Goal: Transaction & Acquisition: Purchase product/service

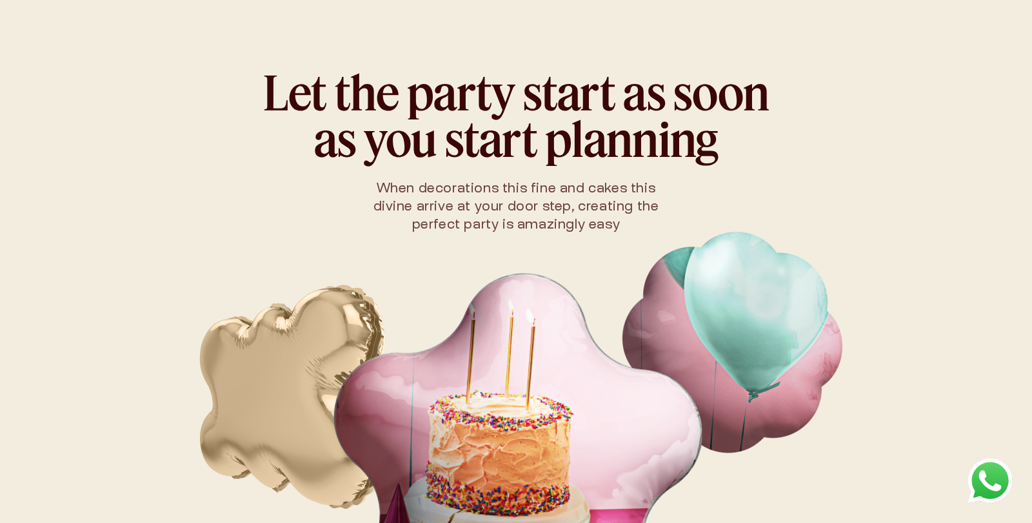
scroll to position [698, 0]
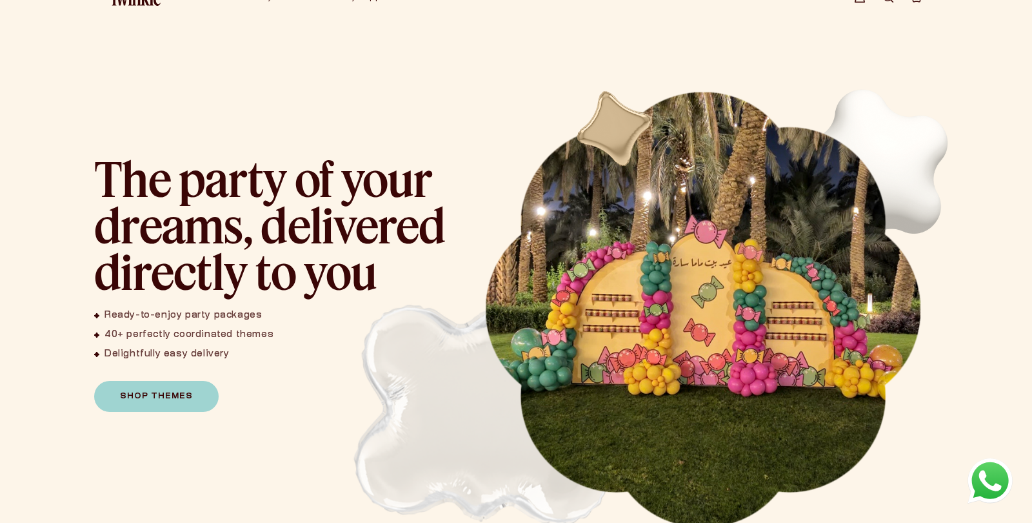
scroll to position [1427, 0]
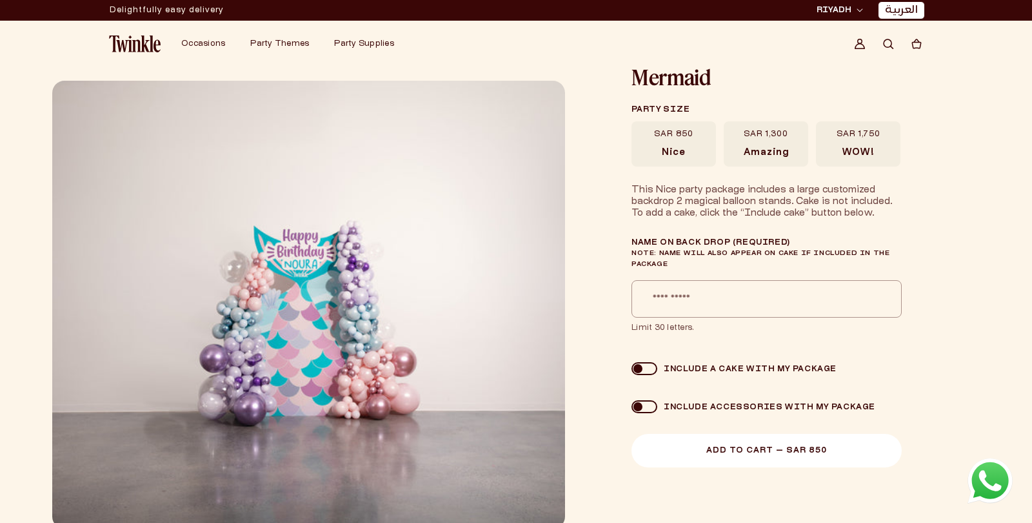
click at [764, 461] on button "Add to Cart — SAR 850" at bounding box center [767, 451] width 270 height 34
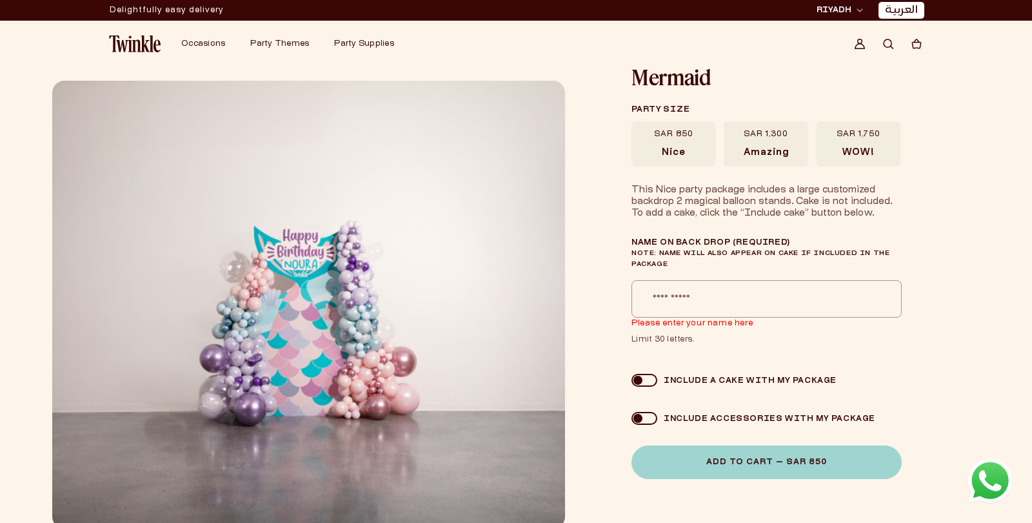
click at [801, 125] on label "SAR 1,300 Amazing" at bounding box center [766, 143] width 85 height 45
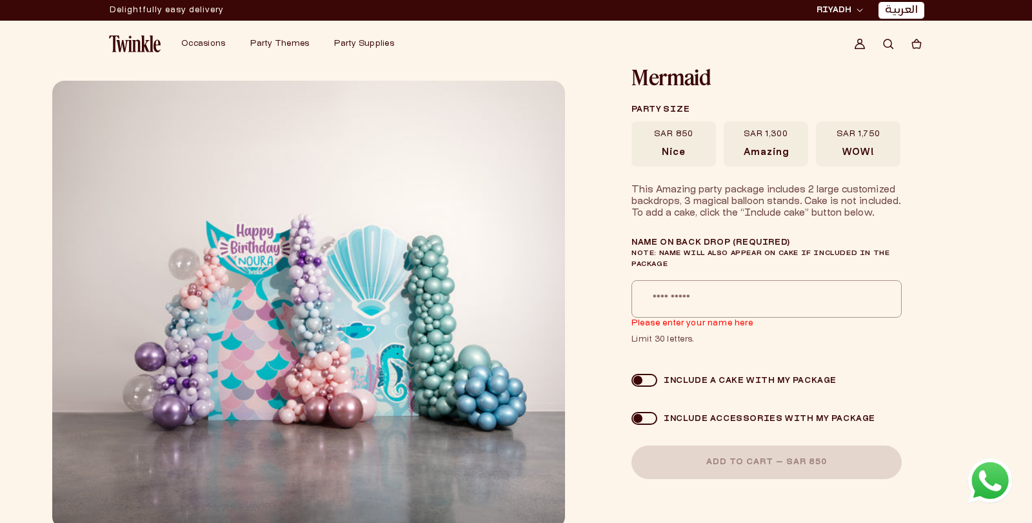
click at [877, 146] on label "SAR 1,750 WOW!" at bounding box center [858, 143] width 85 height 45
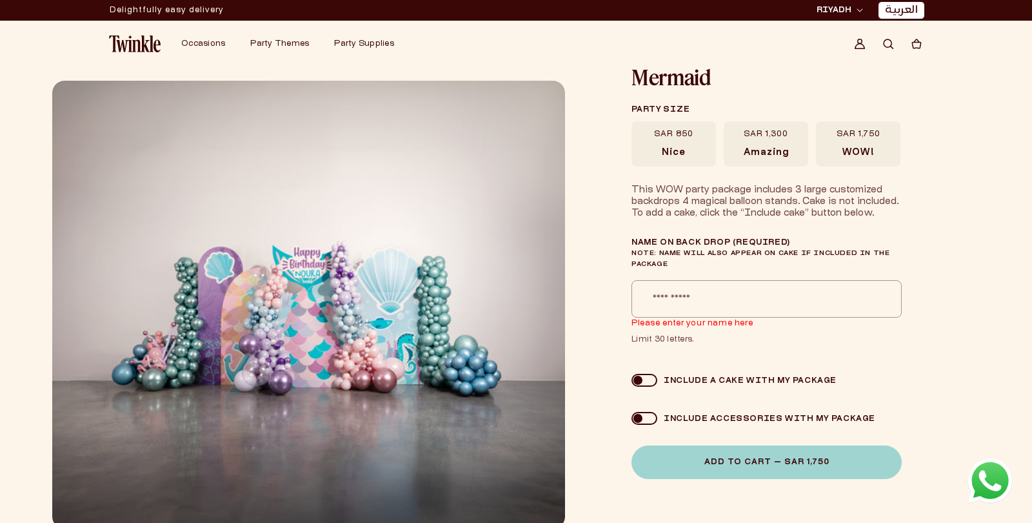
click at [657, 148] on label "SAR 850 [GEOGRAPHIC_DATA]" at bounding box center [674, 143] width 85 height 45
